Goal: Transaction & Acquisition: Purchase product/service

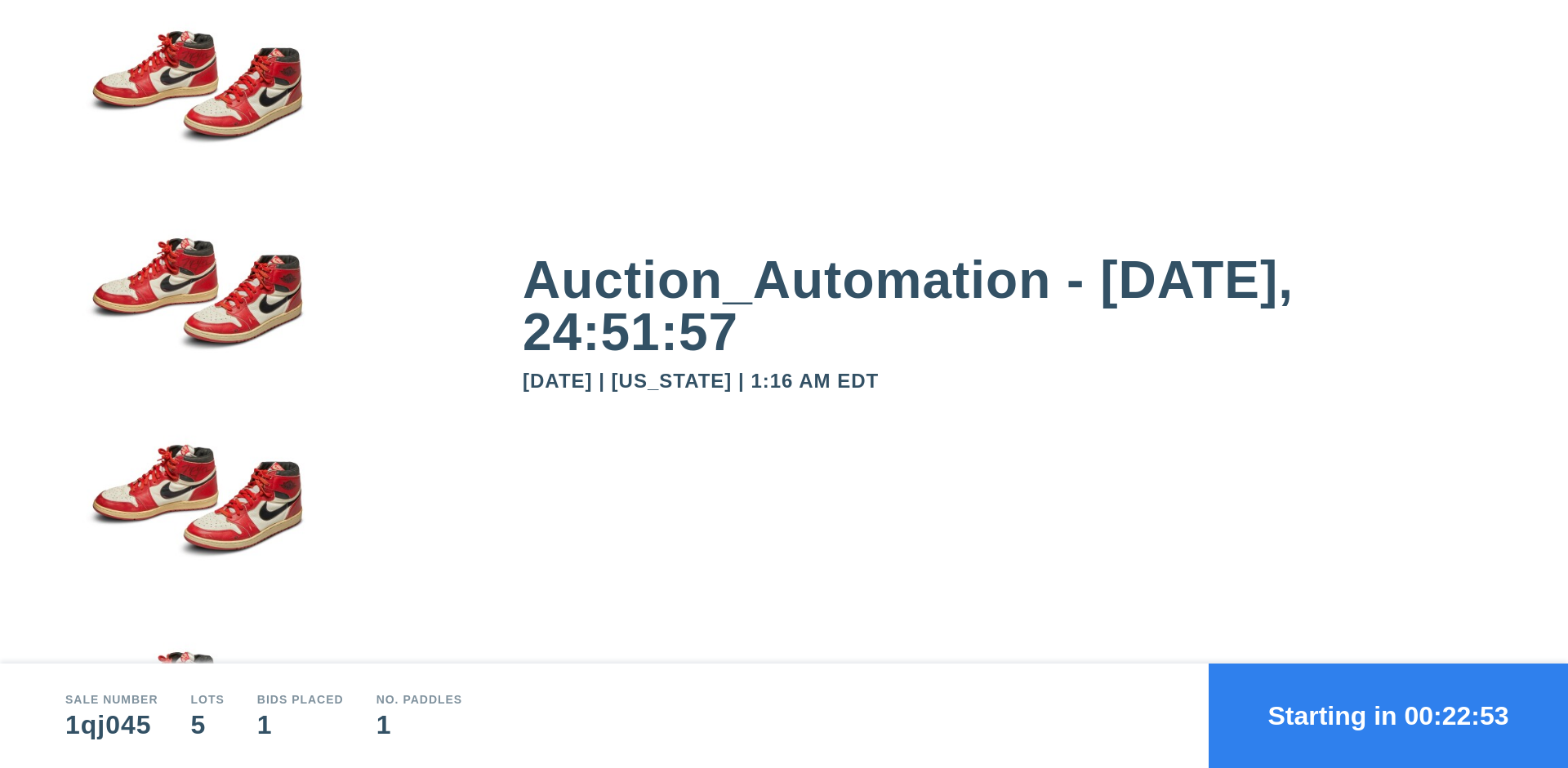
click at [1388, 716] on button "Starting in 00:22:53" at bounding box center [1388, 715] width 360 height 105
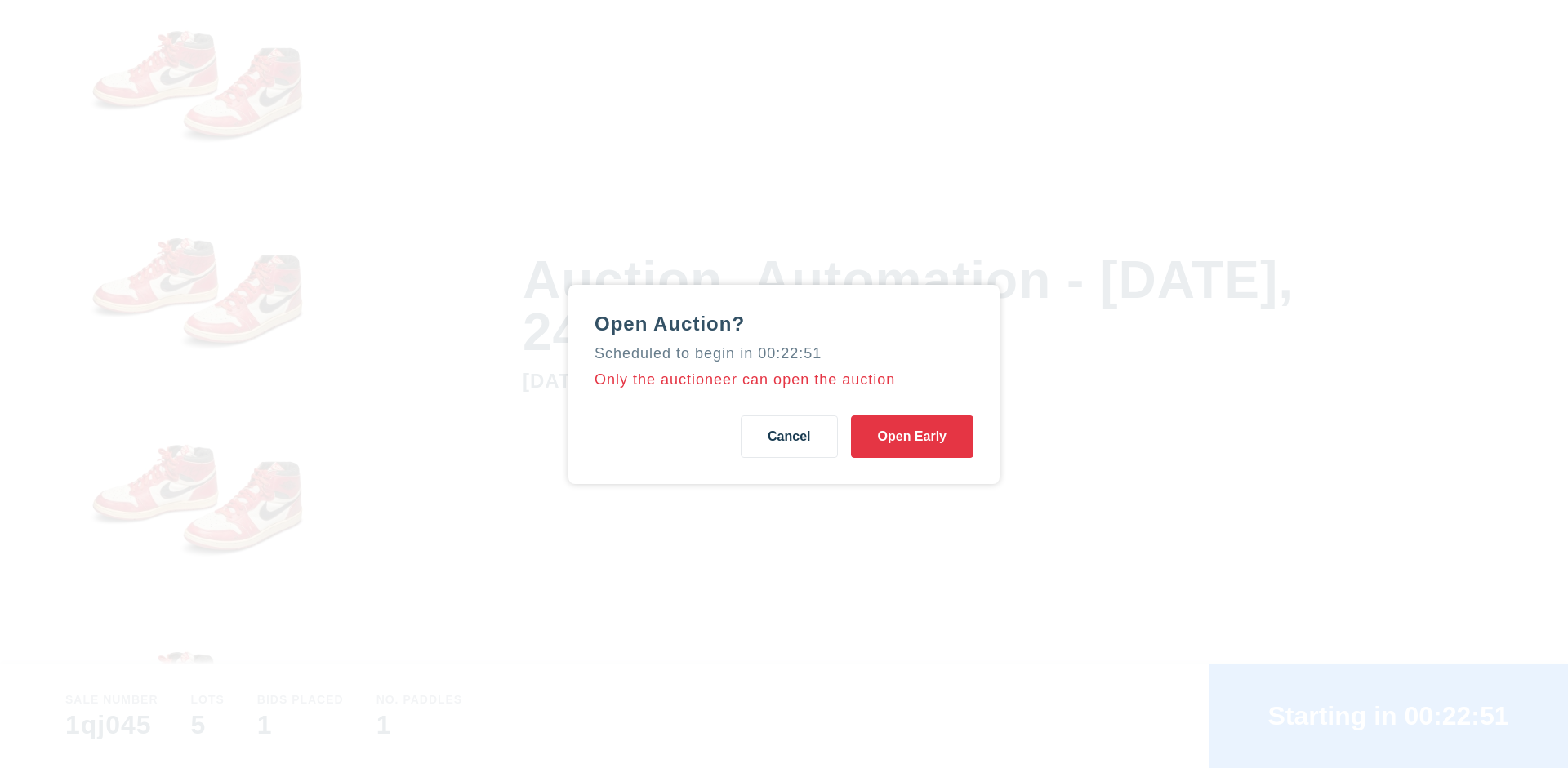
click at [912, 435] on button "Open Early" at bounding box center [911, 436] width 123 height 42
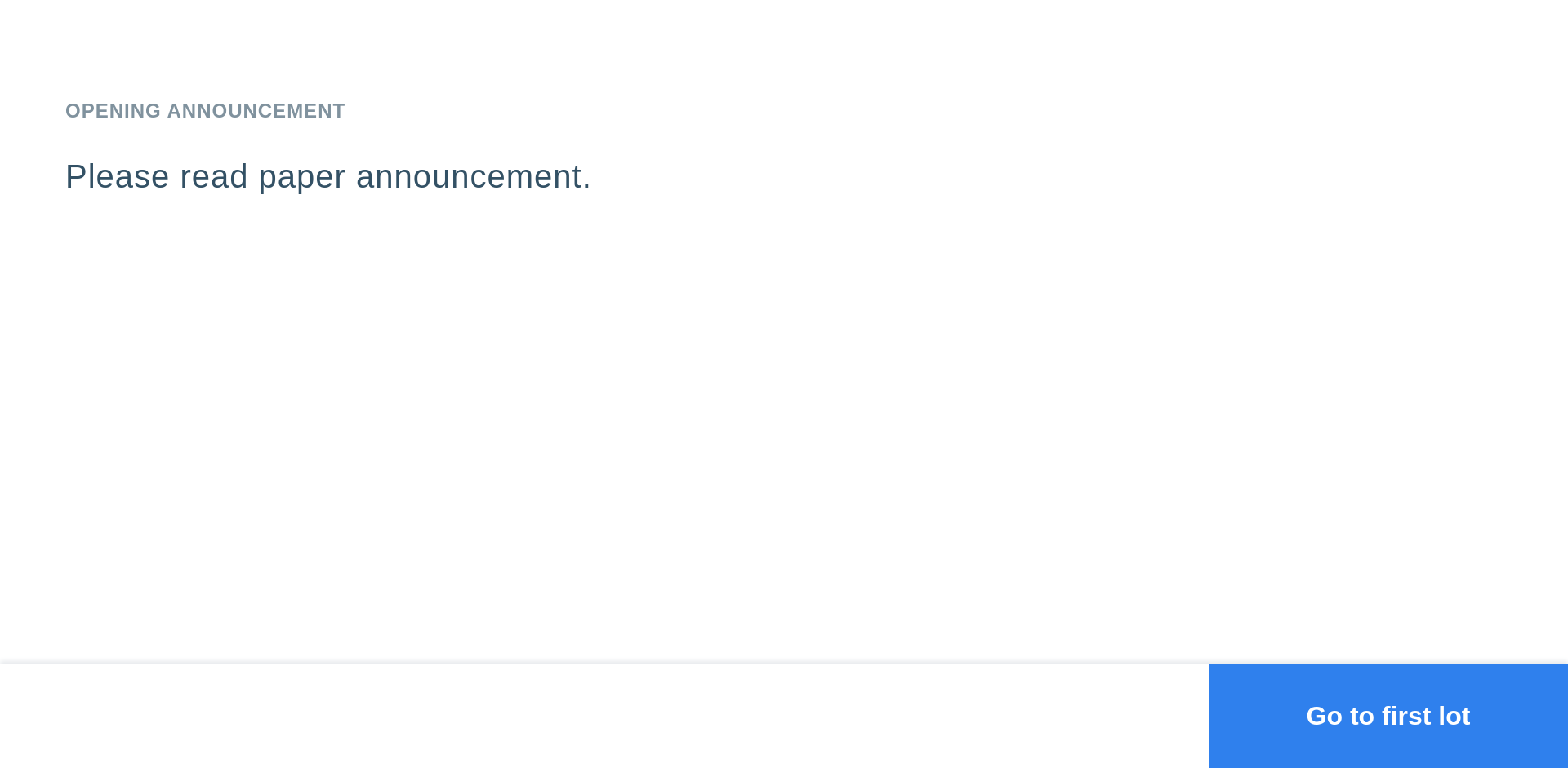
click at [1388, 716] on button "Go to first lot" at bounding box center [1388, 715] width 360 height 105
